Goal: Task Accomplishment & Management: Complete application form

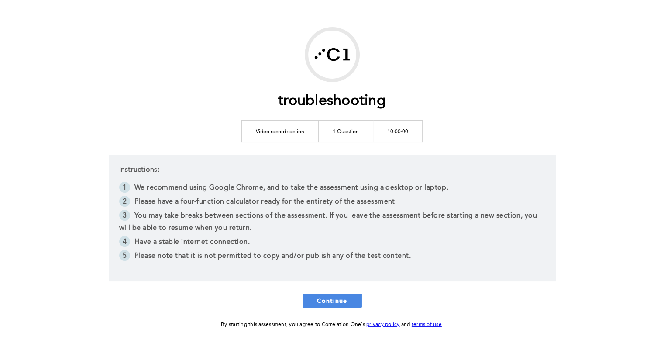
scroll to position [42, 0]
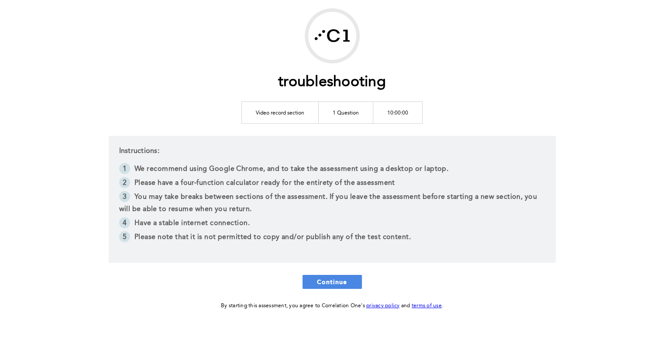
click at [291, 114] on td "Video record section" at bounding box center [280, 112] width 77 height 22
drag, startPoint x: 357, startPoint y: 117, endPoint x: 385, endPoint y: 116, distance: 28.4
click at [357, 117] on td "1 Question" at bounding box center [346, 112] width 55 height 22
click at [388, 115] on td "10:00:00" at bounding box center [397, 112] width 49 height 22
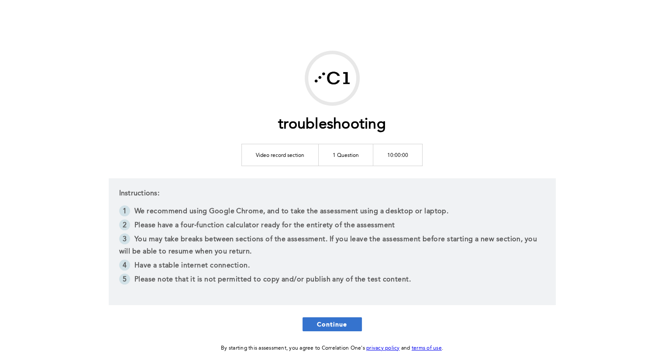
click at [335, 320] on span "Continue" at bounding box center [332, 324] width 31 height 8
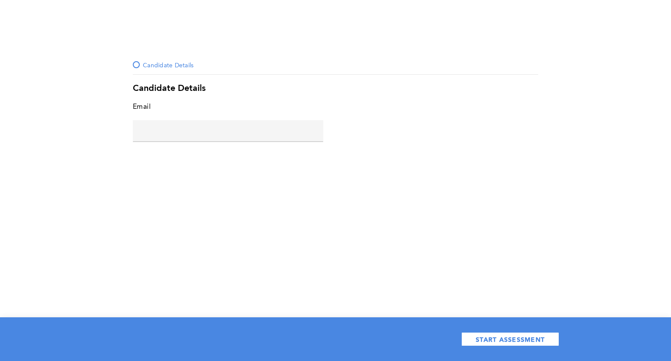
click at [273, 137] on input "text" at bounding box center [228, 130] width 190 height 21
type input "[EMAIL_ADDRESS][DOMAIN_NAME]"
click at [375, 168] on div "Candidate Details Candidate Details Email [EMAIL_ADDRESS][DOMAIN_NAME] error pl…" at bounding box center [335, 180] width 671 height 361
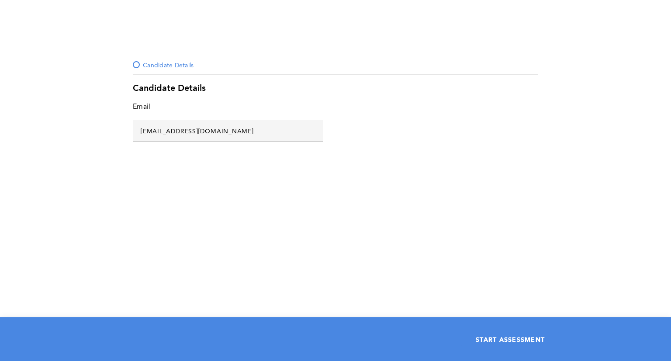
click at [505, 338] on span "START ASSESSMENT" at bounding box center [510, 339] width 69 height 8
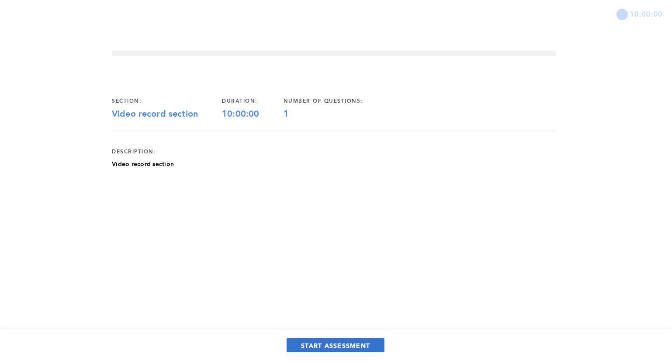
click at [341, 342] on span "START ASSESSMENT" at bounding box center [335, 345] width 69 height 8
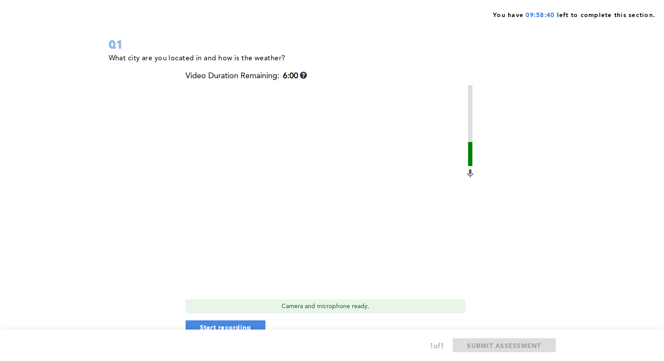
scroll to position [62, 0]
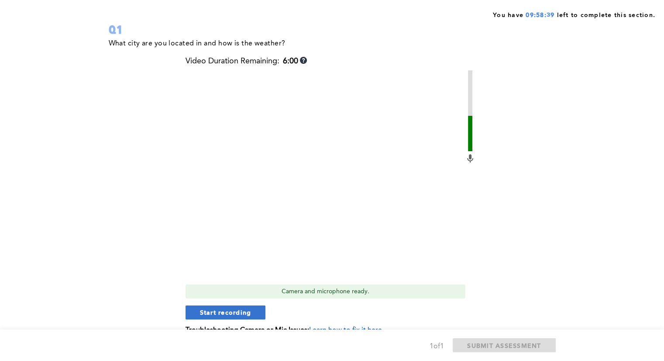
click at [232, 311] on span "Start recording" at bounding box center [226, 312] width 52 height 8
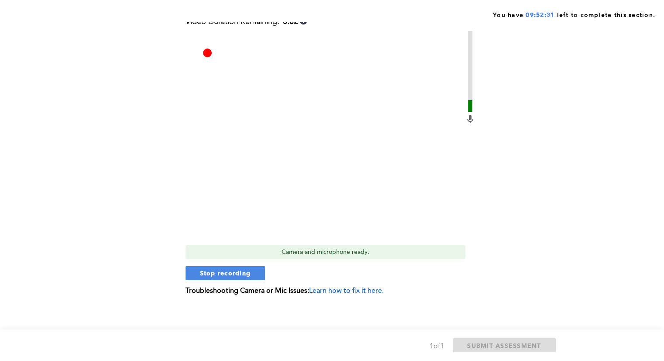
scroll to position [106, 0]
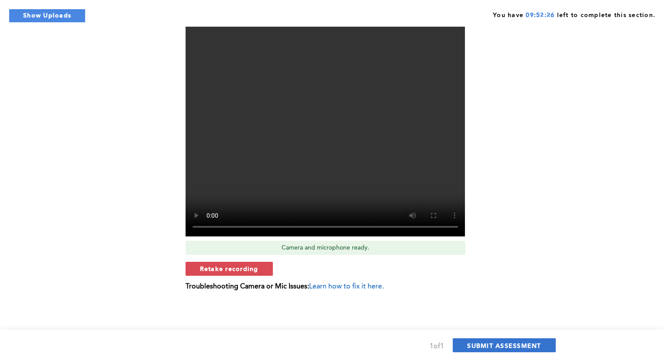
click at [514, 345] on span "SUBMIT ASSESSMENT" at bounding box center [504, 345] width 74 height 8
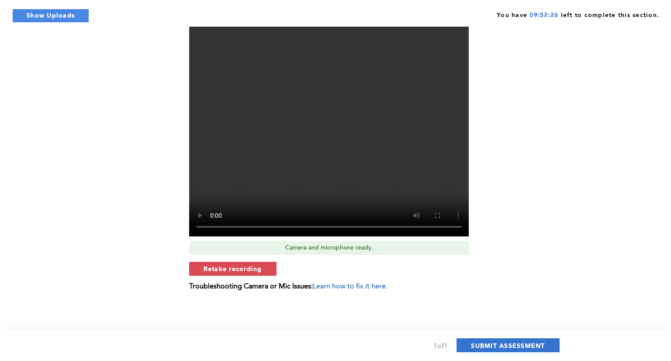
scroll to position [0, 0]
